Goal: Find specific page/section: Find specific page/section

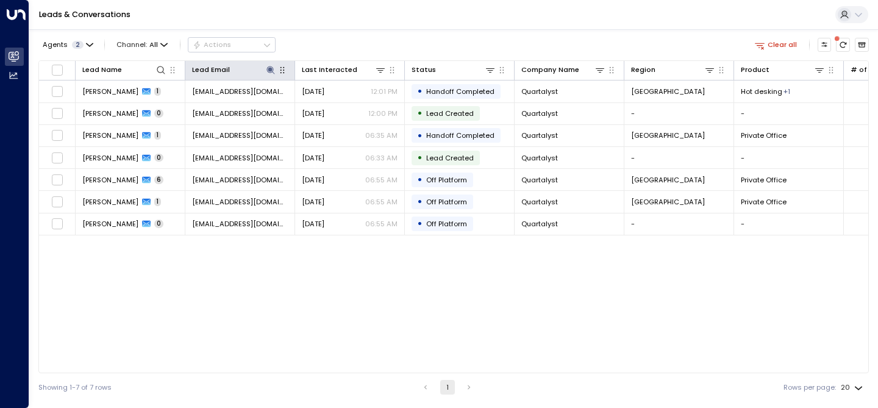
click at [279, 68] on icon "button" at bounding box center [282, 70] width 10 height 10
click at [271, 69] on icon at bounding box center [270, 70] width 8 height 8
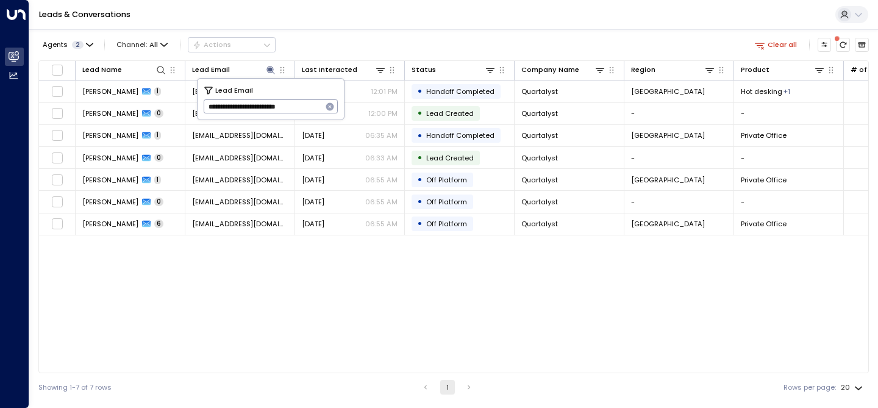
click at [325, 110] on icon "button" at bounding box center [330, 107] width 10 height 10
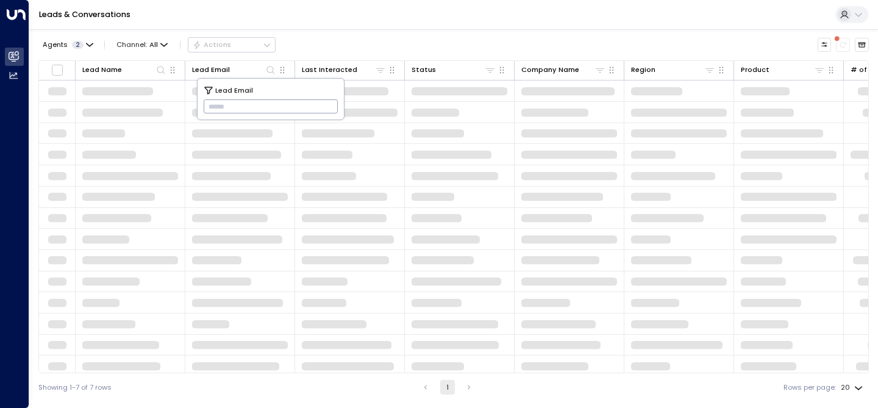
click at [263, 107] on input "text" at bounding box center [271, 107] width 135 height 20
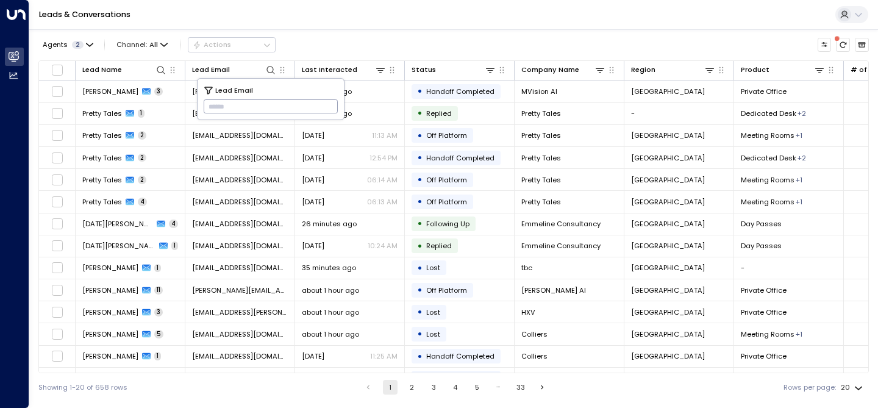
paste input "**********"
type input "**********"
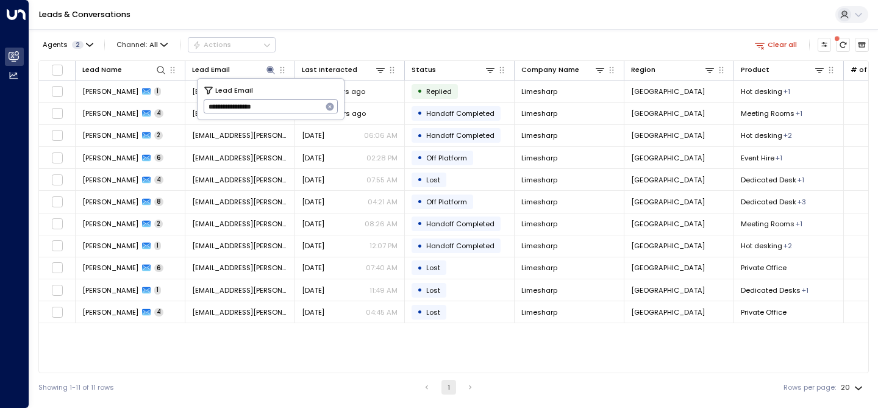
click at [324, 42] on div "Agents 2 Channel: All Actions Clear all" at bounding box center [453, 44] width 830 height 21
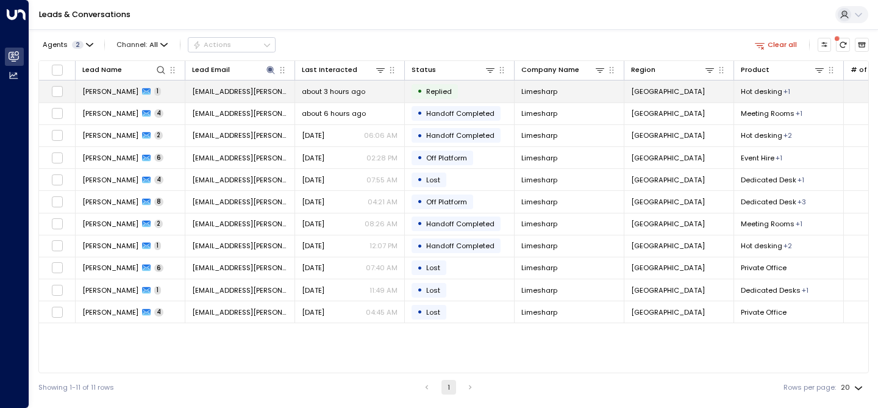
click at [122, 88] on span "[PERSON_NAME]" at bounding box center [110, 92] width 56 height 10
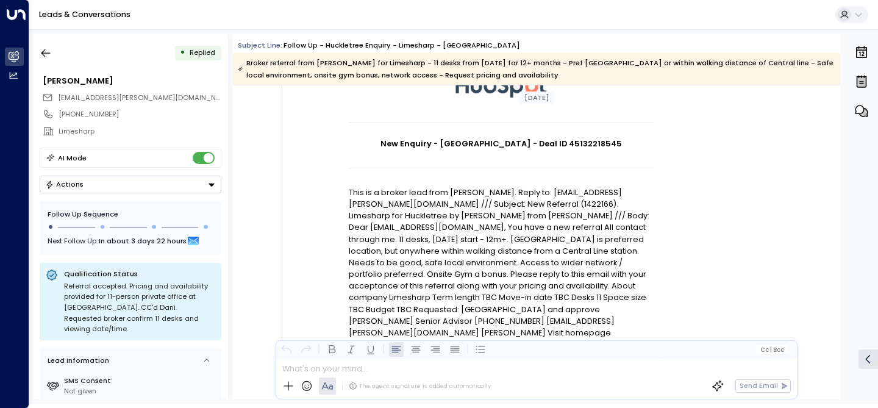
scroll to position [99, 0]
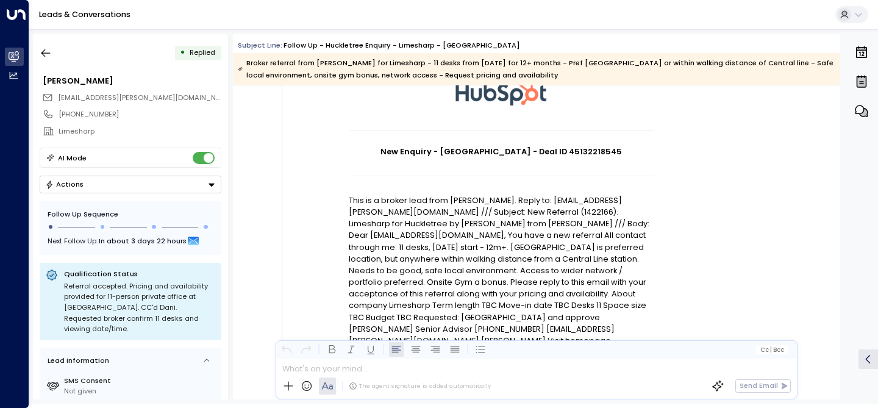
click at [576, 146] on h1 "New Enquiry - [GEOGRAPHIC_DATA] - Deal ID 45132218545" at bounding box center [501, 152] width 305 height 12
copy h1 "45132218545"
